Goal: Transaction & Acquisition: Book appointment/travel/reservation

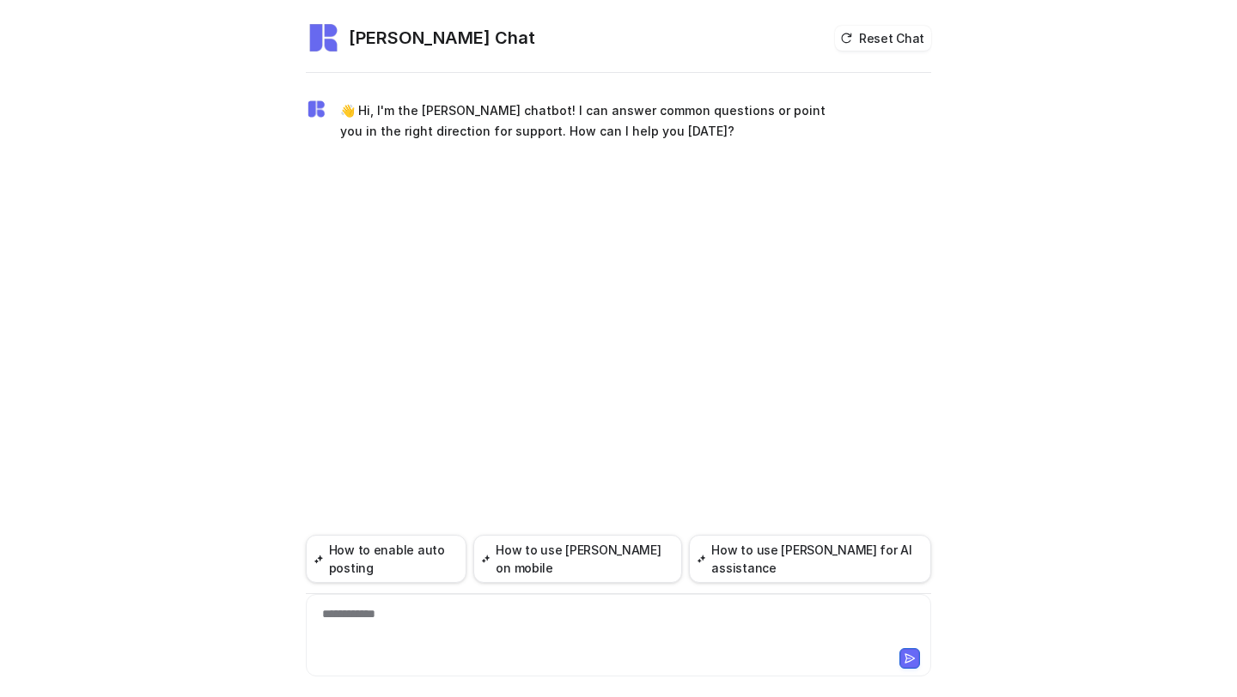
click at [394, 602] on div "**********" at bounding box center [618, 635] width 625 height 82
click at [365, 607] on div at bounding box center [618, 624] width 617 height 39
paste div
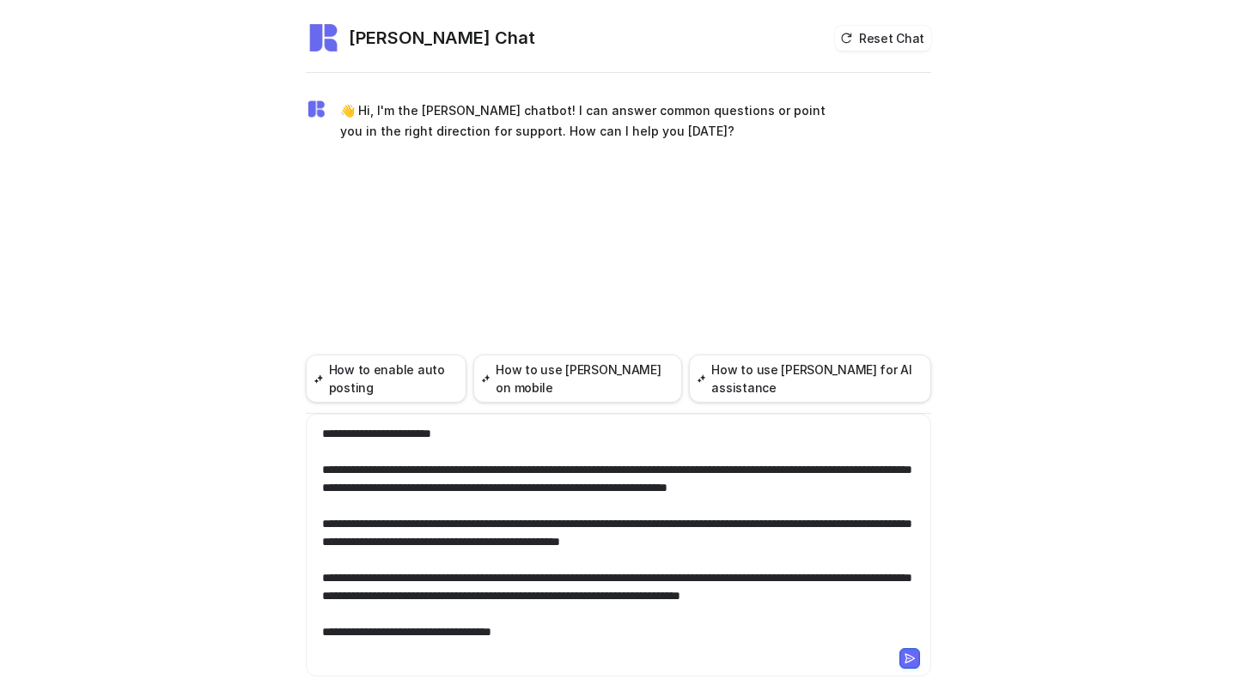
click at [457, 434] on div "**********" at bounding box center [618, 535] width 617 height 220
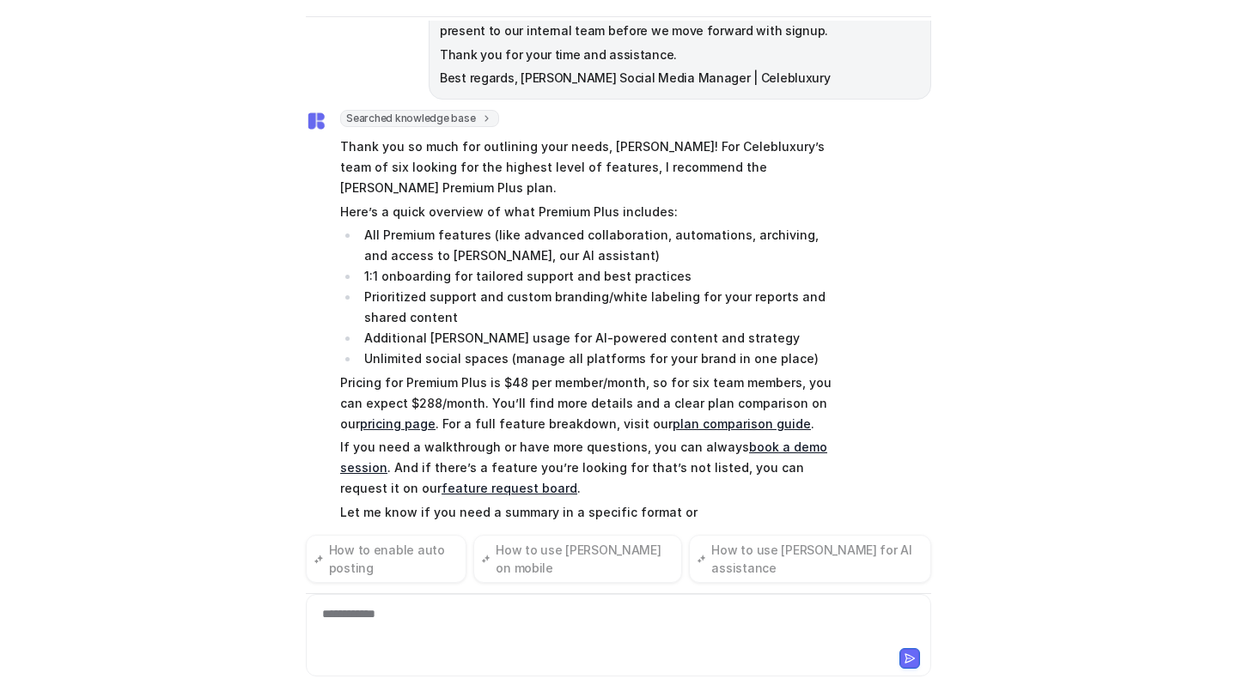
scroll to position [304, 0]
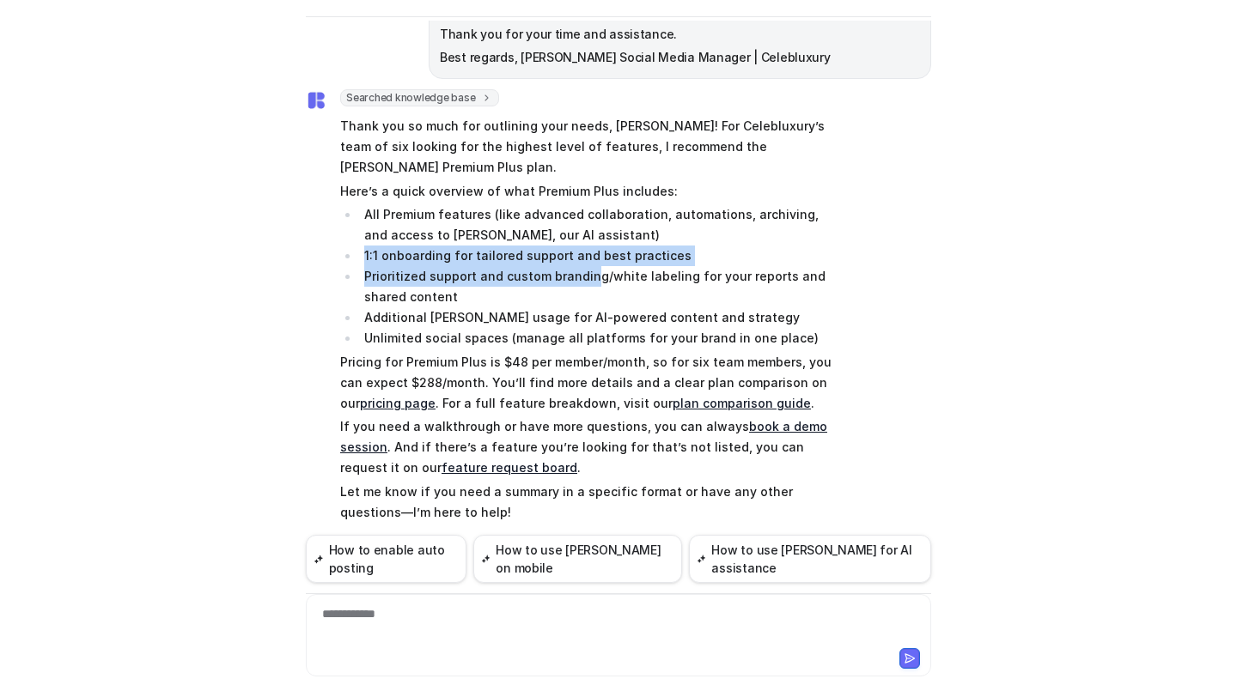
drag, startPoint x: 362, startPoint y: 237, endPoint x: 584, endPoint y: 251, distance: 222.8
click at [586, 253] on ul "All Premium features (like advanced collaboration, automations, archiving, and …" at bounding box center [591, 276] width 502 height 144
click at [584, 266] on li "Prioritized support and custom branding/white labeling for your reports and sha…" at bounding box center [600, 286] width 483 height 41
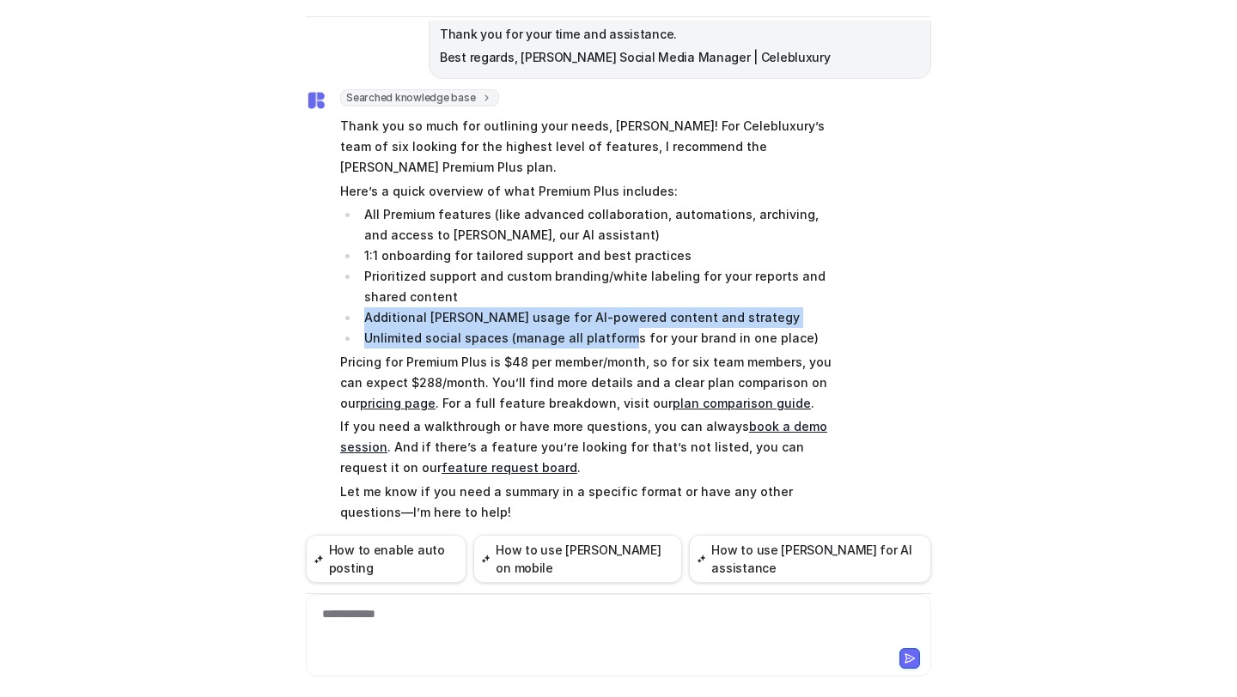
drag, startPoint x: 362, startPoint y: 301, endPoint x: 618, endPoint y: 319, distance: 256.5
click at [618, 320] on ul "All Premium features (like advanced collaboration, automations, archiving, and …" at bounding box center [591, 276] width 502 height 144
click at [618, 328] on li "Unlimited social spaces (manage all platforms for your brand in one place)" at bounding box center [600, 338] width 483 height 21
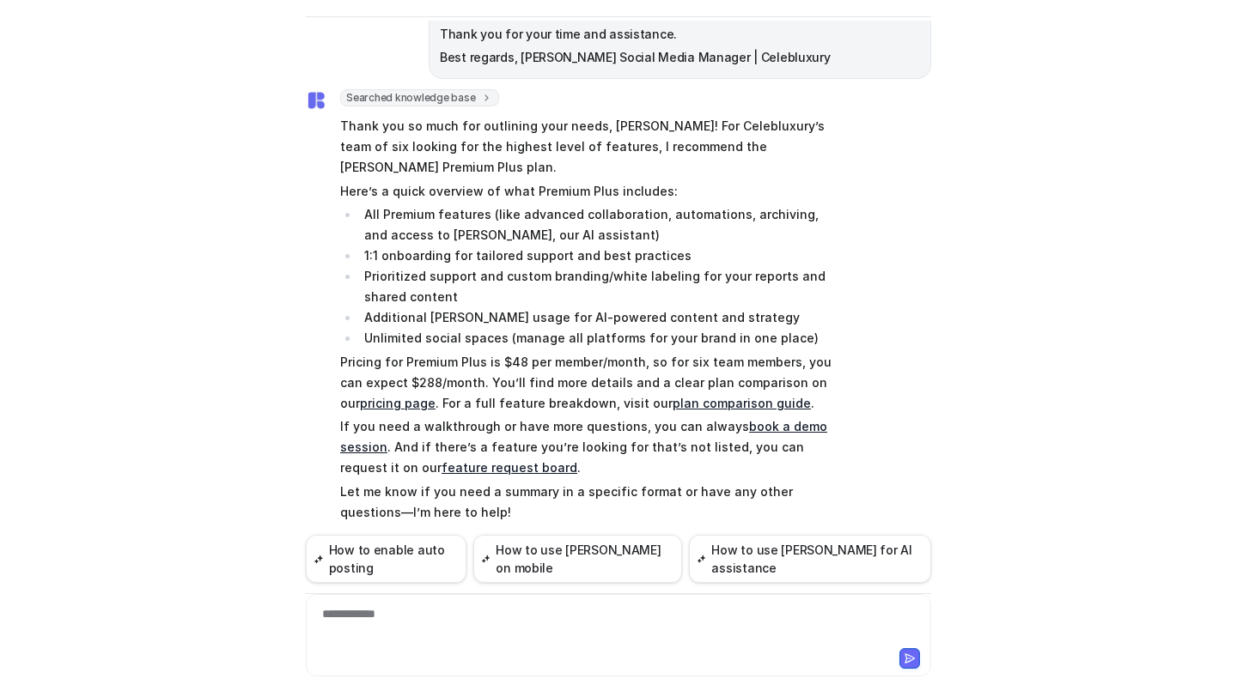
click at [756, 419] on link "book a demo session" at bounding box center [583, 436] width 487 height 35
